Goal: Information Seeking & Learning: Learn about a topic

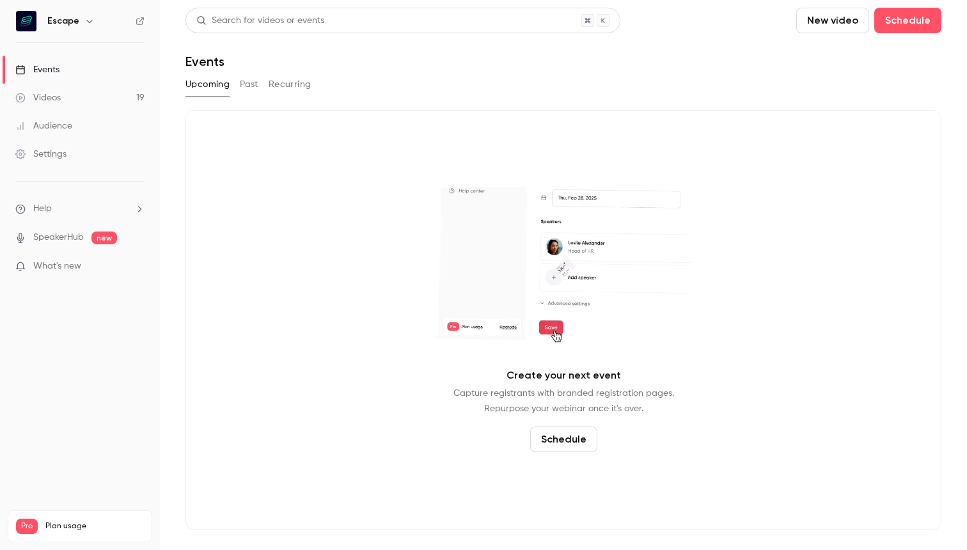
click at [63, 104] on link "Videos 19" at bounding box center [80, 98] width 160 height 28
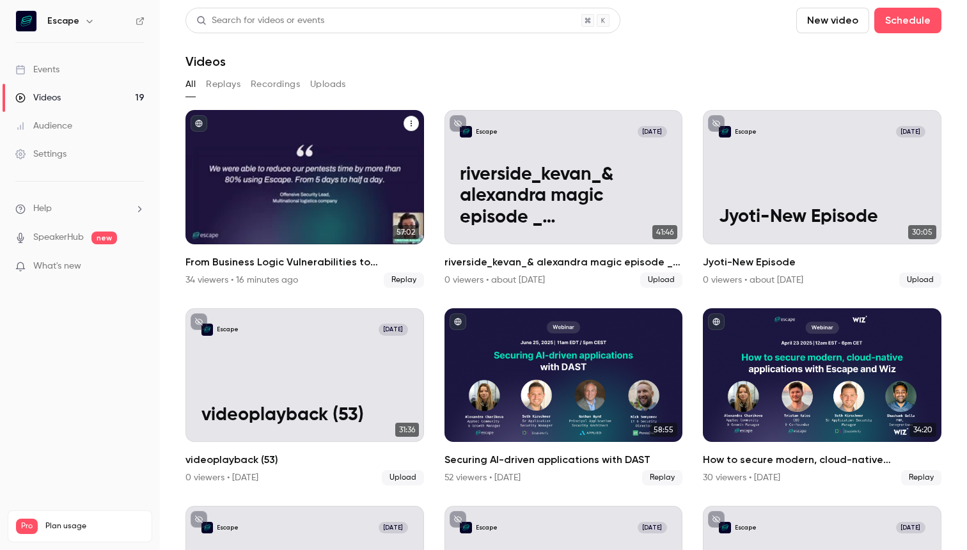
click at [260, 169] on div "From Business Logic Vulnerabilities to Actionable Insights: AI-powered Pentesti…" at bounding box center [304, 177] width 238 height 134
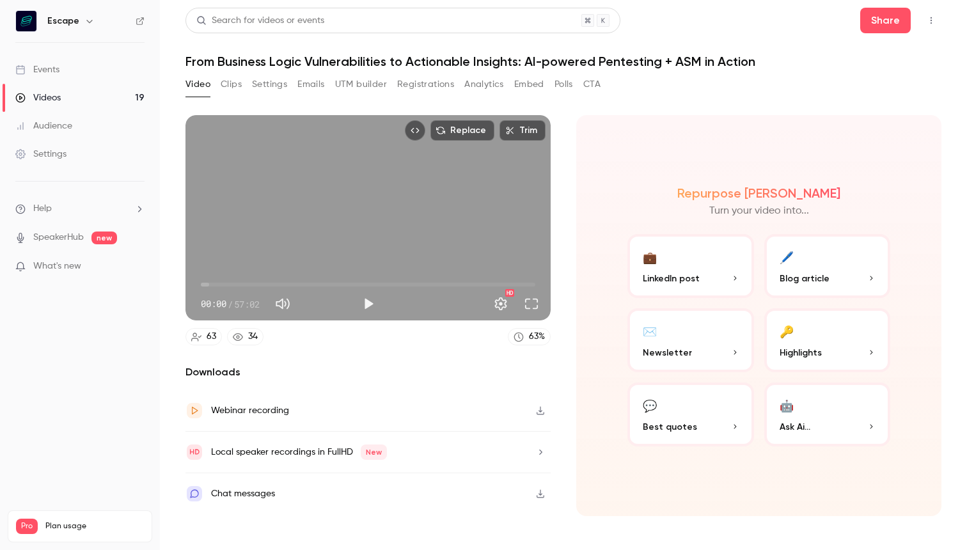
click at [202, 338] on link "63" at bounding box center [203, 336] width 36 height 17
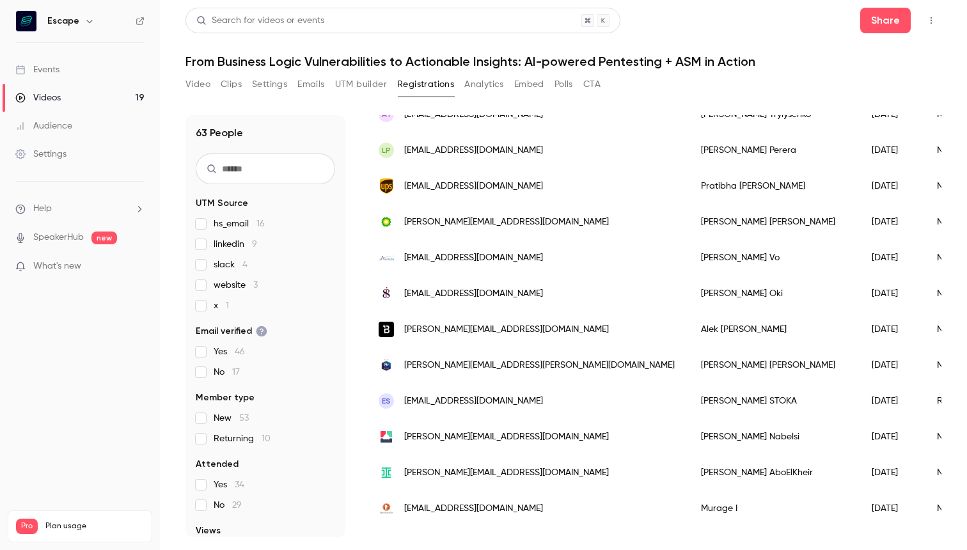
scroll to position [791, 0]
